Goal: Transaction & Acquisition: Purchase product/service

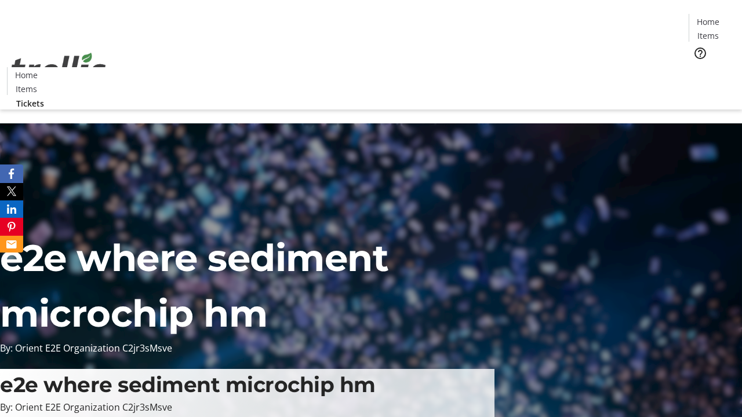
click at [698, 67] on span "Tickets" at bounding box center [712, 73] width 28 height 12
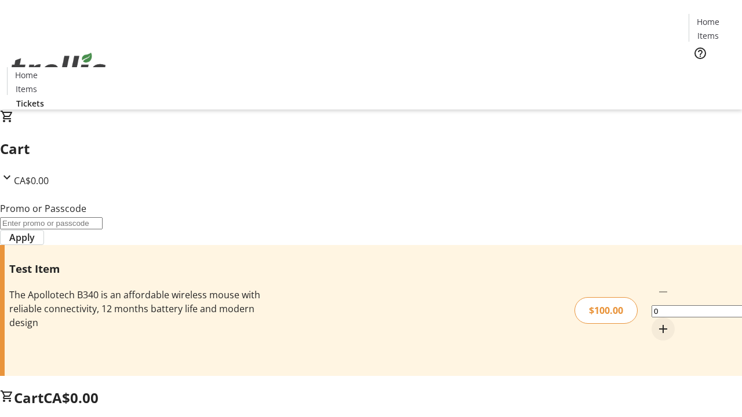
click at [656, 322] on mat-icon "Increment by one" at bounding box center [663, 329] width 14 height 14
type input "1"
type input "PERCENT"
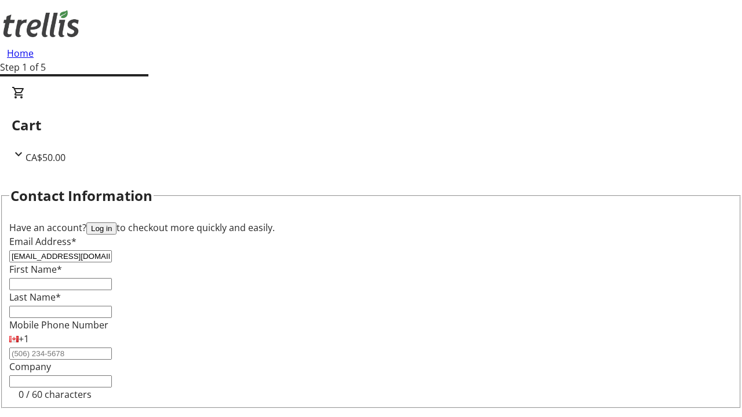
type input "[EMAIL_ADDRESS][DOMAIN_NAME]"
type input "Chanel"
type input "Crona"
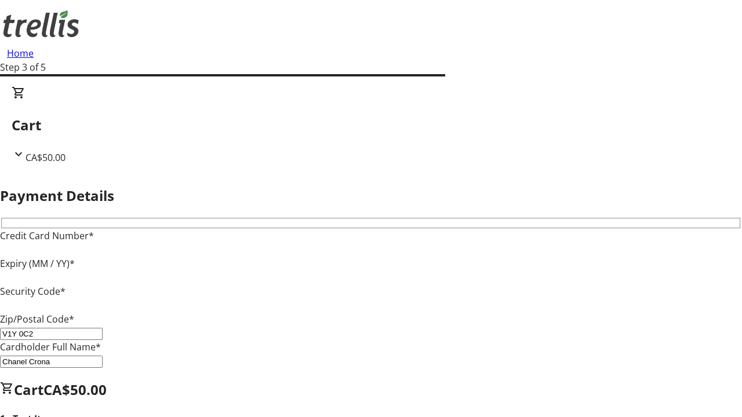
type input "V1Y 0C2"
